Goal: Navigation & Orientation: Understand site structure

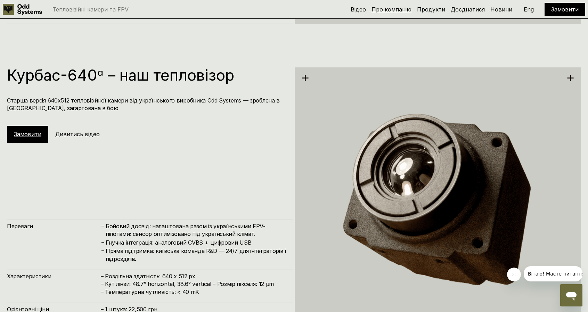
scroll to position [1495, 0]
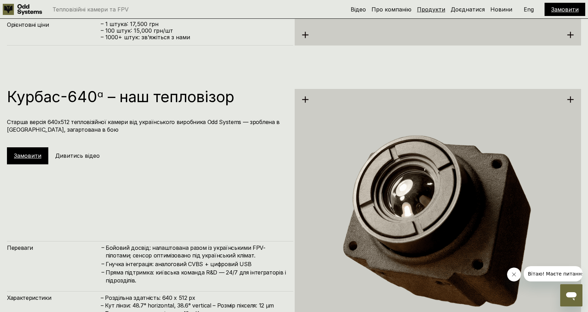
click at [437, 9] on link "Продукти" at bounding box center [431, 9] width 28 height 7
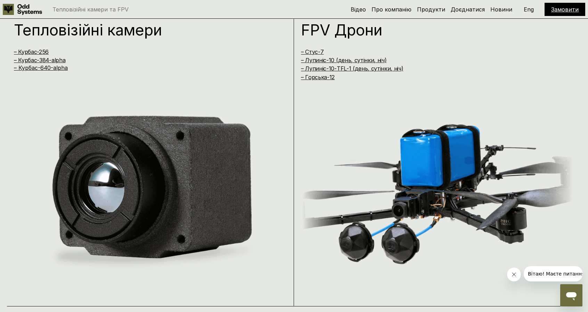
scroll to position [624, 0]
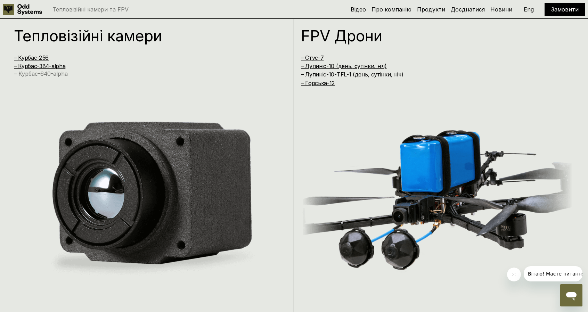
click at [30, 71] on link "– Курбас-640-alpha" at bounding box center [41, 73] width 54 height 7
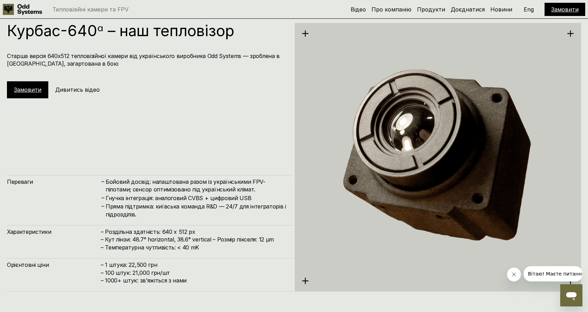
scroll to position [1561, 0]
click at [78, 94] on h5 "Дивитись відео" at bounding box center [77, 90] width 45 height 8
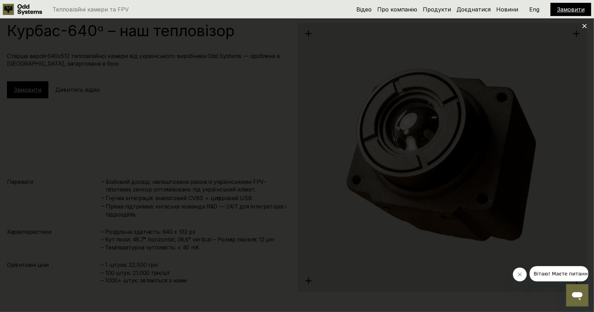
click at [584, 27] on use at bounding box center [584, 26] width 5 height 5
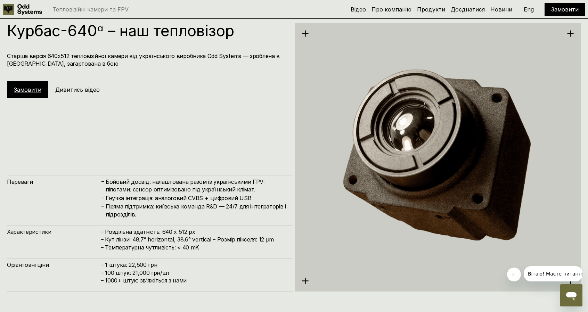
click at [85, 90] on h5 "Дивитись відео" at bounding box center [77, 90] width 45 height 8
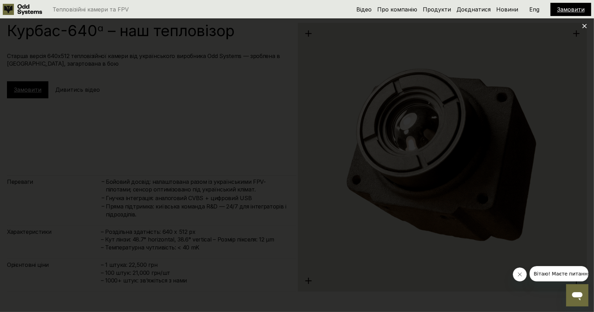
click at [586, 24] on icon at bounding box center [584, 26] width 5 height 5
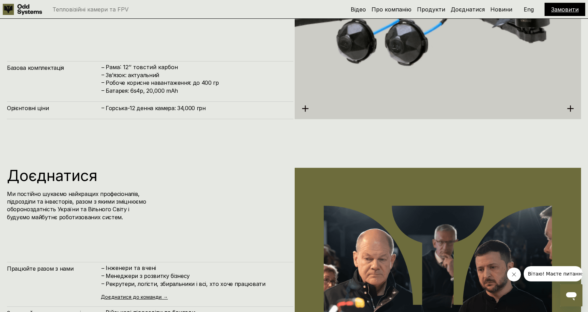
scroll to position [2670, 0]
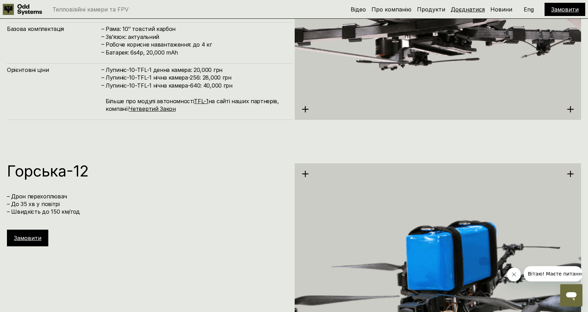
click at [463, 8] on link "Доєднатися" at bounding box center [468, 9] width 34 height 7
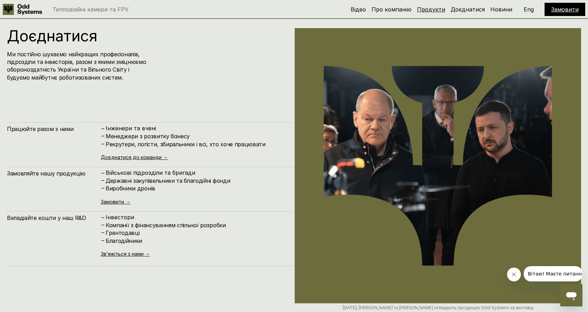
click at [431, 11] on link "Продукти" at bounding box center [431, 9] width 28 height 7
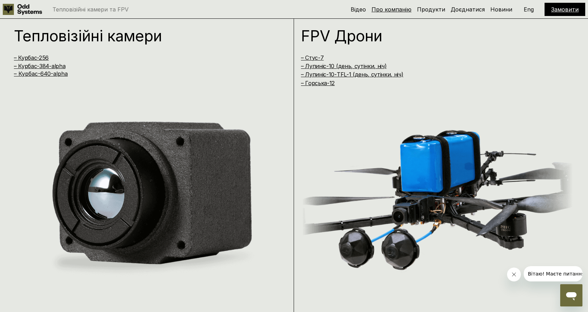
click at [391, 8] on link "Про компанію" at bounding box center [392, 9] width 40 height 7
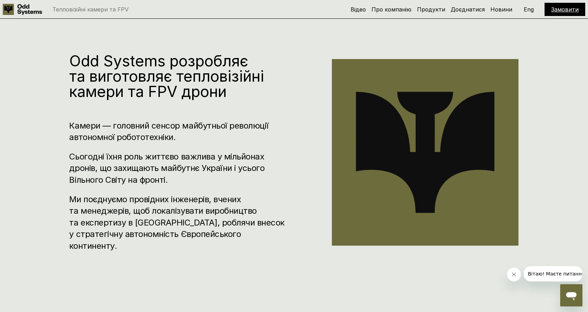
scroll to position [312, 0]
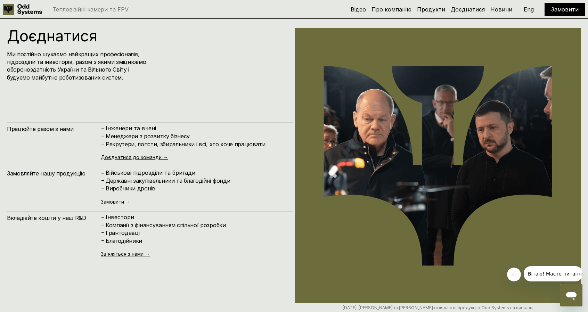
scroll to position [1561, 0]
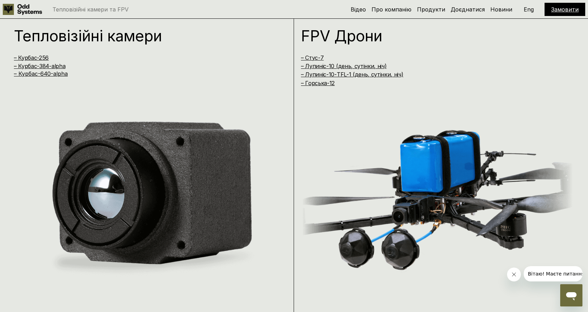
scroll to position [1495, 0]
